Goal: Check status: Check status

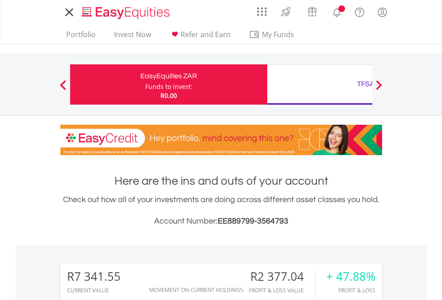
scroll to position [86, 140]
click at [145, 84] on div "Funds to invest:" at bounding box center [168, 86] width 47 height 9
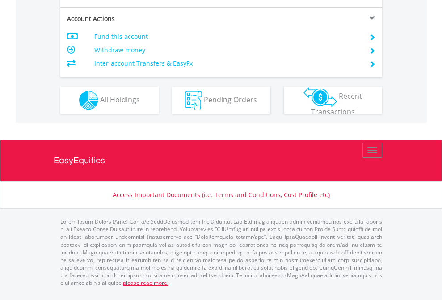
scroll to position [838, 0]
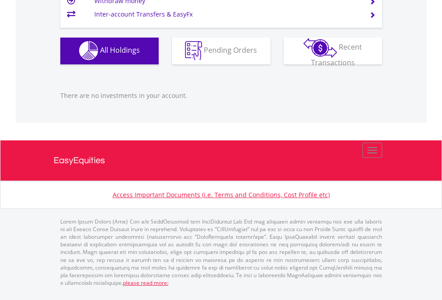
scroll to position [86, 140]
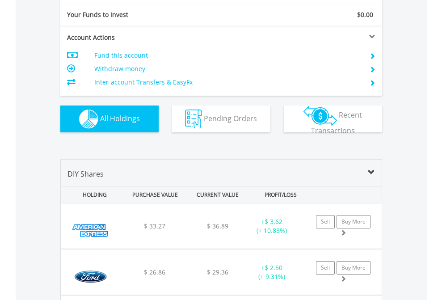
scroll to position [993, 0]
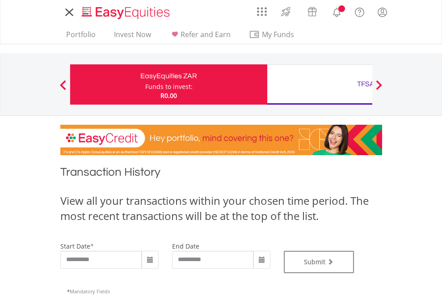
type input "**********"
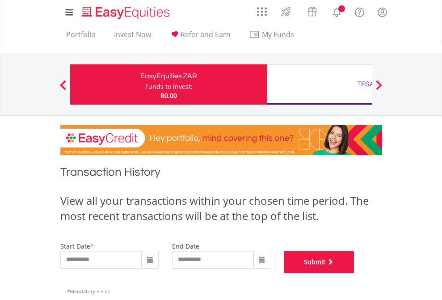
click at [354, 273] on button "Submit" at bounding box center [319, 262] width 71 height 22
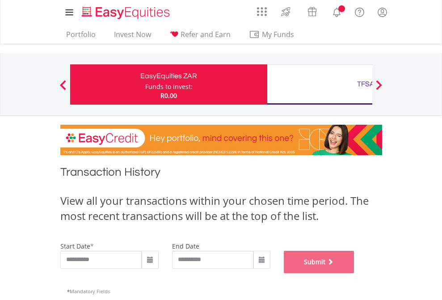
scroll to position [362, 0]
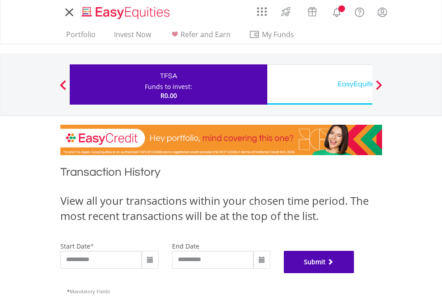
click at [354, 273] on button "Submit" at bounding box center [319, 262] width 71 height 22
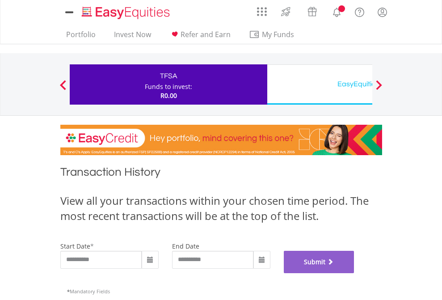
scroll to position [362, 0]
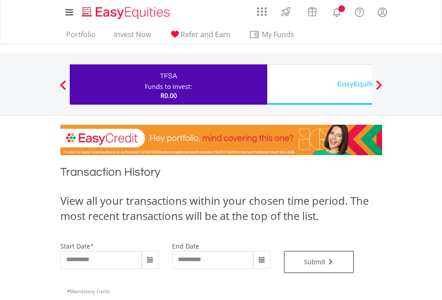
click at [319, 84] on div "EasyEquities USD" at bounding box center [365, 84] width 186 height 13
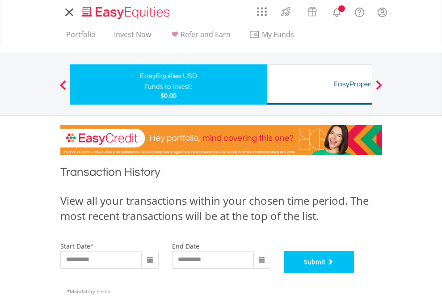
click at [354, 273] on button "Submit" at bounding box center [319, 262] width 71 height 22
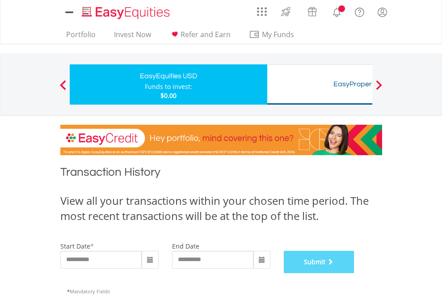
scroll to position [362, 0]
